Goal: Check status: Check status

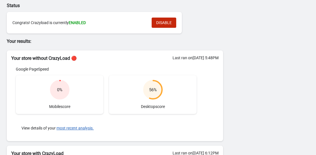
scroll to position [34, 0]
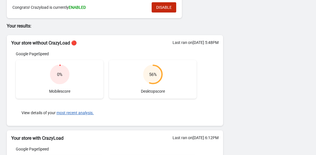
click at [65, 74] on circle at bounding box center [60, 74] width 18 height 18
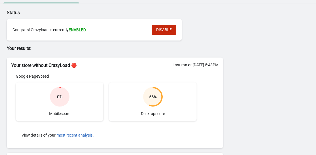
scroll to position [0, 0]
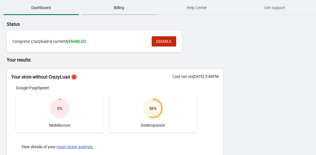
click at [119, 8] on span "Billing" at bounding box center [119, 8] width 76 height 10
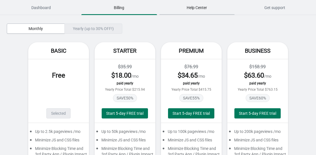
click at [197, 11] on span "Help Center" at bounding box center [197, 8] width 76 height 10
click at [275, 8] on span "Get support" at bounding box center [275, 8] width 76 height 10
click at [40, 6] on span "Dashboard" at bounding box center [41, 8] width 76 height 10
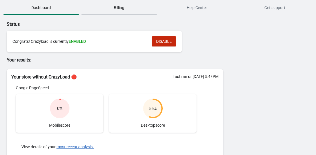
click at [120, 8] on span "Billing" at bounding box center [119, 8] width 76 height 10
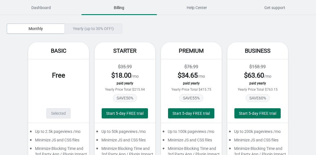
click at [97, 30] on div "Yearly (up to 30% OFF!)" at bounding box center [93, 28] width 58 height 10
click at [39, 31] on span "Monthly" at bounding box center [36, 28] width 14 height 5
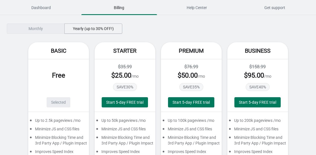
click at [105, 27] on span "Yearly (up to 30% OFF!)" at bounding box center [93, 28] width 41 height 5
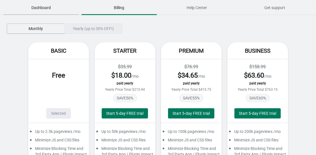
click at [53, 10] on span "Dashboard" at bounding box center [41, 8] width 76 height 10
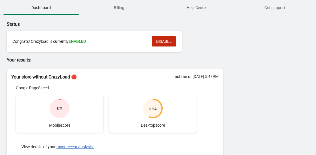
click at [73, 75] on h2 "Your store without CrazyLoad 🔴" at bounding box center [114, 76] width 207 height 7
click at [214, 77] on div "Last ran on 03/10/2025 at 5:48PM" at bounding box center [196, 76] width 46 height 6
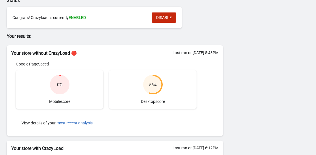
scroll to position [68, 0]
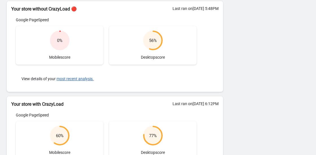
click at [70, 57] on div "0 % Mobile score" at bounding box center [60, 45] width 88 height 38
click at [81, 79] on button "most recent analysis." at bounding box center [75, 78] width 37 height 5
click at [79, 80] on button "most recent analysis." at bounding box center [75, 78] width 37 height 5
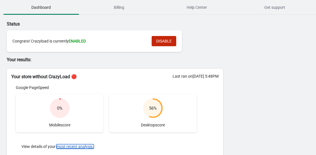
scroll to position [0, 0]
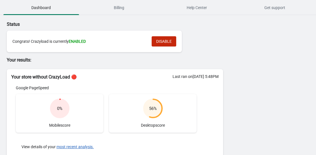
click at [25, 62] on p "Your results:" at bounding box center [115, 60] width 216 height 7
click at [35, 62] on p "Your results:" at bounding box center [115, 60] width 216 height 7
drag, startPoint x: 35, startPoint y: 60, endPoint x: 5, endPoint y: 58, distance: 30.3
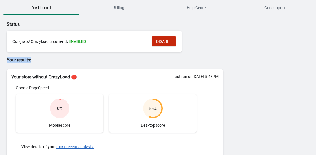
click at [5, 58] on div "Status Congrats! Crazyload is currently ENABLED DISABLE Your results: Your stor…" at bounding box center [112, 154] width 222 height 277
click at [23, 59] on p "Your results:" at bounding box center [115, 60] width 216 height 7
click at [13, 23] on p "Status" at bounding box center [115, 24] width 216 height 7
click at [31, 24] on p "Status" at bounding box center [115, 24] width 216 height 7
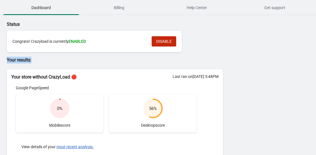
drag, startPoint x: 43, startPoint y: 60, endPoint x: 7, endPoint y: 59, distance: 36.2
click at [7, 59] on p "Your results:" at bounding box center [115, 60] width 216 height 7
click at [10, 57] on p "Your results:" at bounding box center [115, 60] width 216 height 7
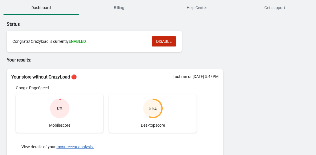
click at [12, 27] on p "Status" at bounding box center [115, 24] width 216 height 7
click at [30, 20] on div "Status Congrats! Crazyload is currently ENABLED DISABLE Your results: Your stor…" at bounding box center [112, 154] width 222 height 277
